Goal: Task Accomplishment & Management: Manage account settings

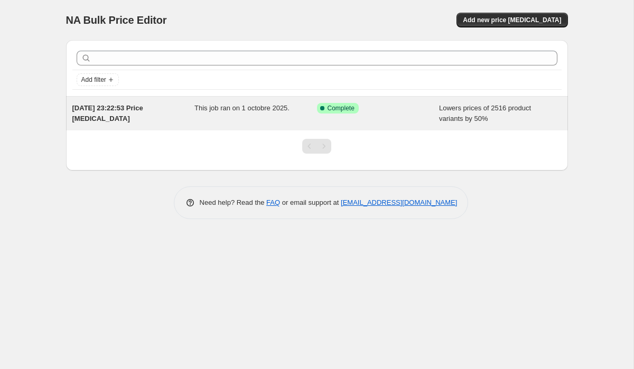
click at [397, 116] on div "Success Complete Complete" at bounding box center [378, 113] width 123 height 21
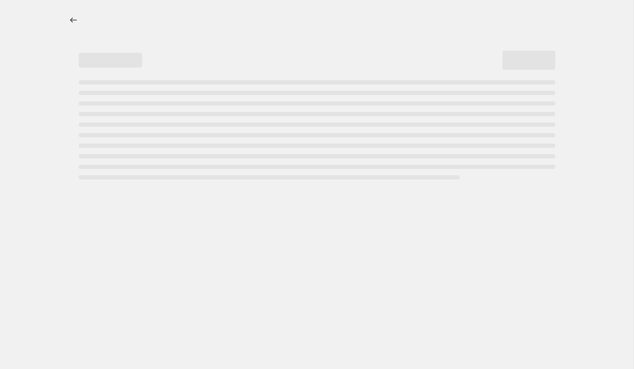
select select "percentage"
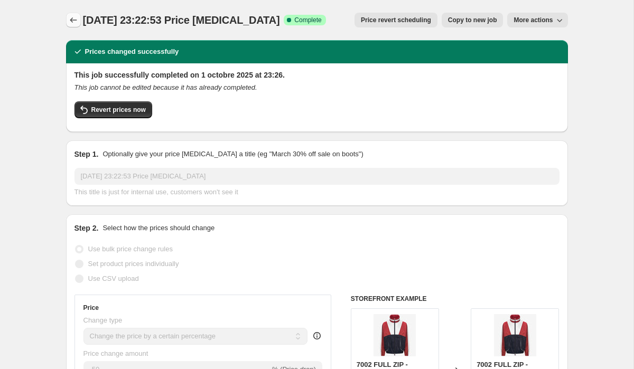
click at [73, 26] on button "Price change jobs" at bounding box center [73, 20] width 15 height 15
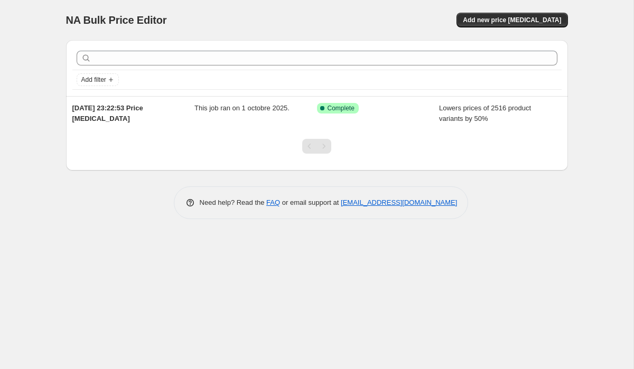
click at [438, 5] on div "NA Bulk Price Editor. This page is ready NA Bulk Price Editor Add new price cha…" at bounding box center [317, 20] width 502 height 40
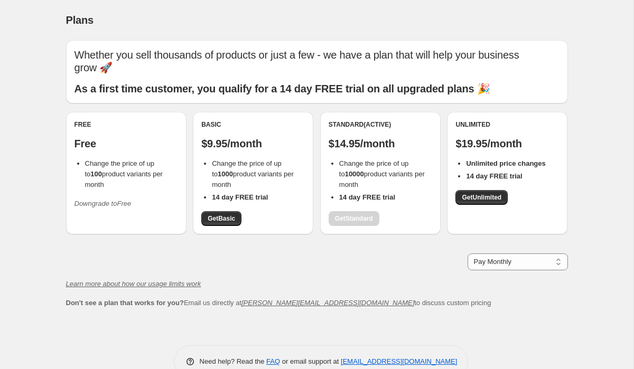
click at [95, 200] on icon "Downgrade to Free" at bounding box center [102, 204] width 57 height 8
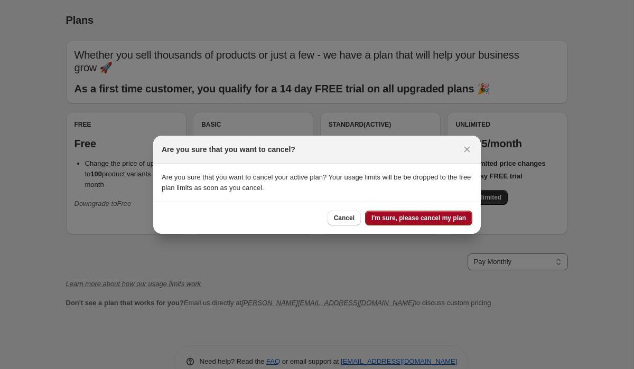
click at [420, 217] on span "I'm sure, please cancel my plan" at bounding box center [418, 218] width 95 height 8
